Goal: Transaction & Acquisition: Purchase product/service

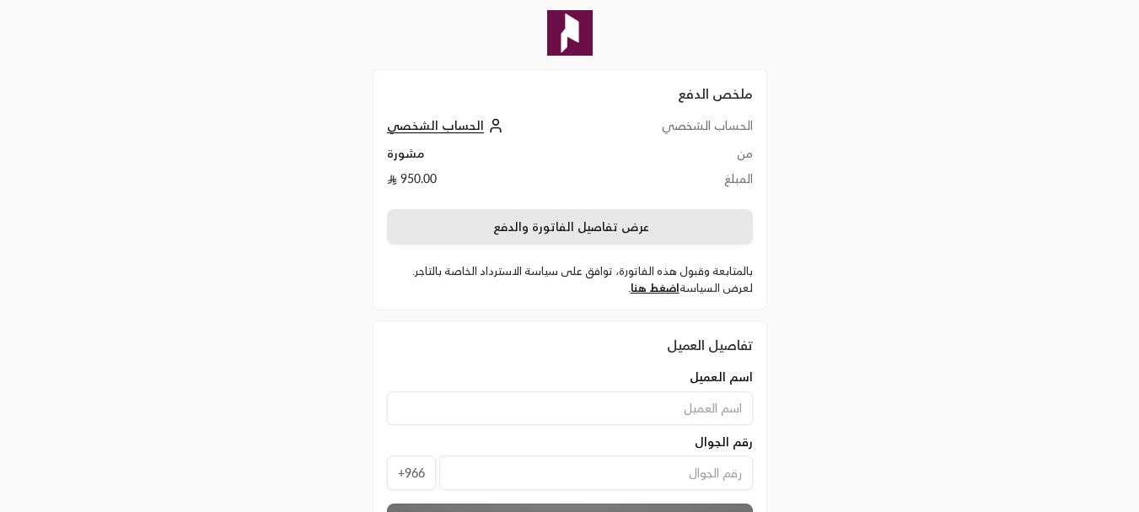
click at [596, 229] on button "عرض تفاصيل الفاتورة والدفع" at bounding box center [570, 226] width 366 height 35
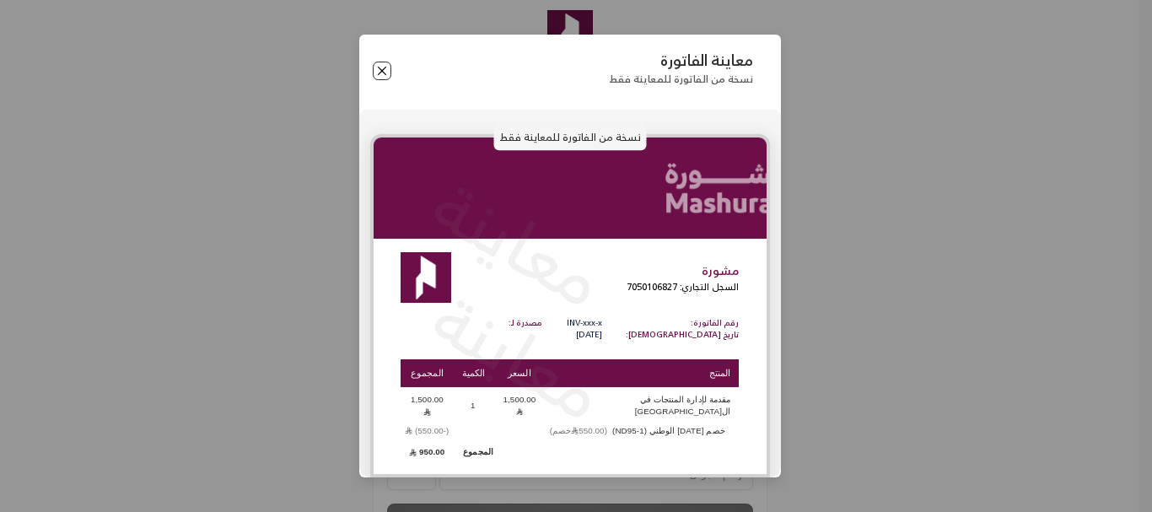
click at [383, 73] on button "Close" at bounding box center [382, 71] width 19 height 19
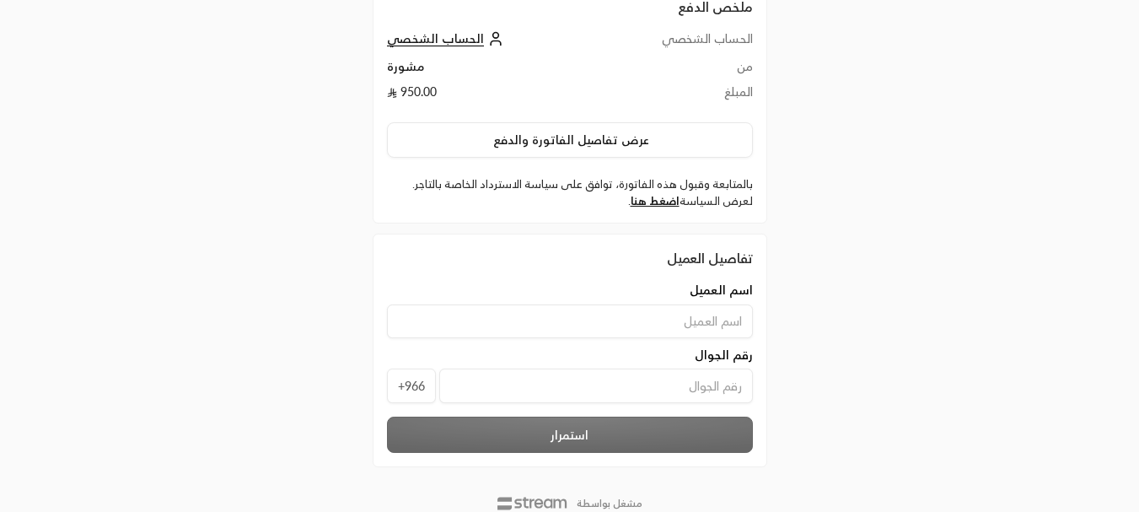
scroll to position [139, 0]
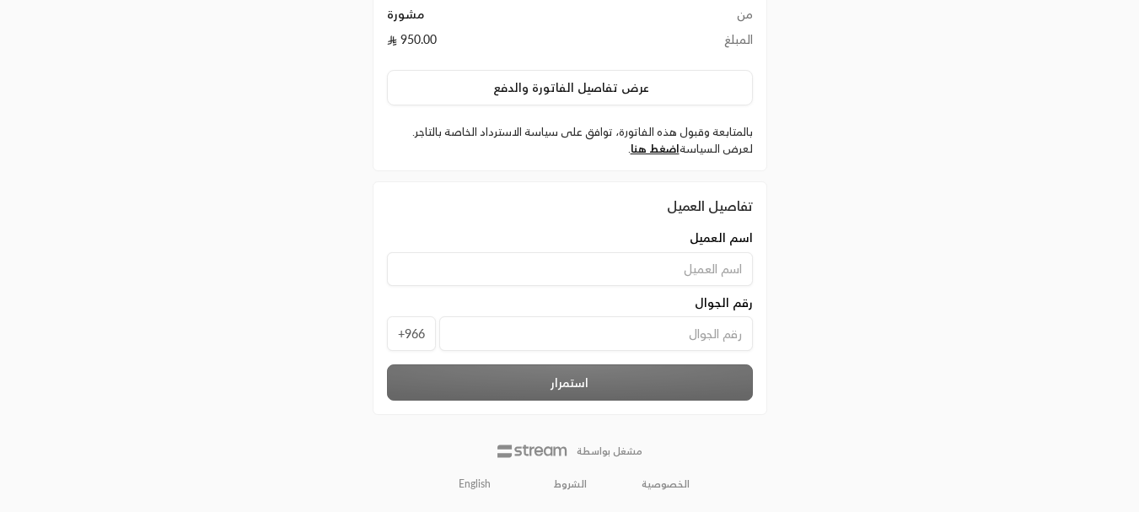
click at [644, 242] on div "اسم العميل" at bounding box center [570, 237] width 366 height 17
click at [643, 257] on input at bounding box center [570, 269] width 366 height 34
type input "mah"
click at [654, 347] on input "tel" at bounding box center [596, 333] width 314 height 35
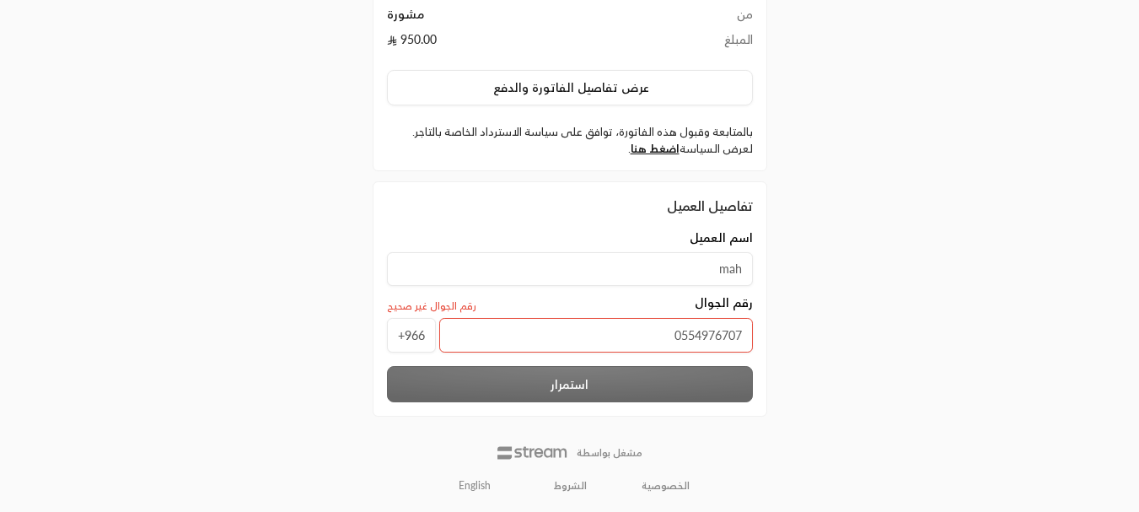
drag, startPoint x: 679, startPoint y: 333, endPoint x: 665, endPoint y: 335, distance: 13.6
click at [665, 335] on input "0554976707" at bounding box center [596, 335] width 314 height 35
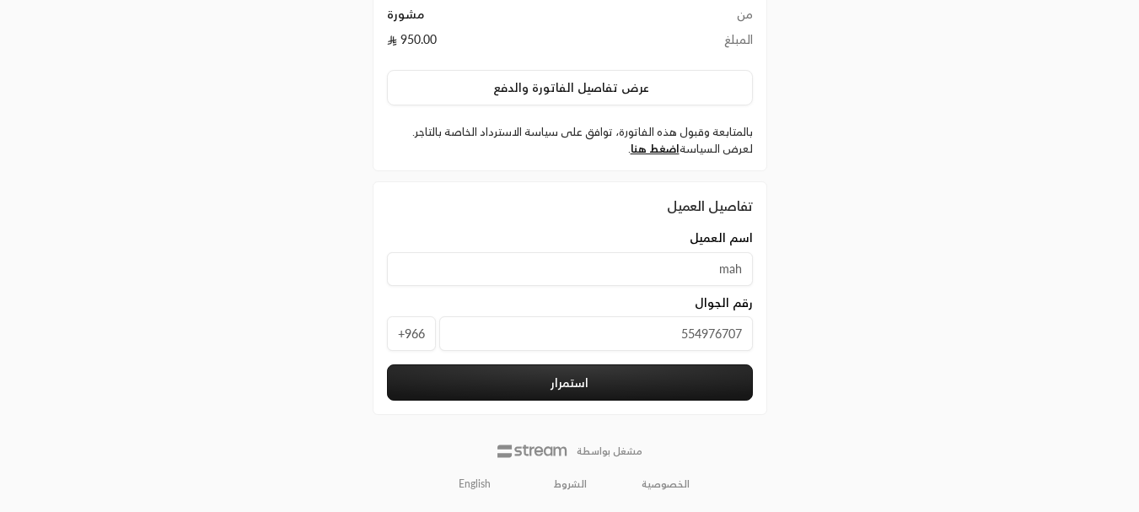
type input "554976707"
click at [607, 375] on button "استمرار" at bounding box center [570, 382] width 366 height 36
